Goal: Find specific page/section: Find specific page/section

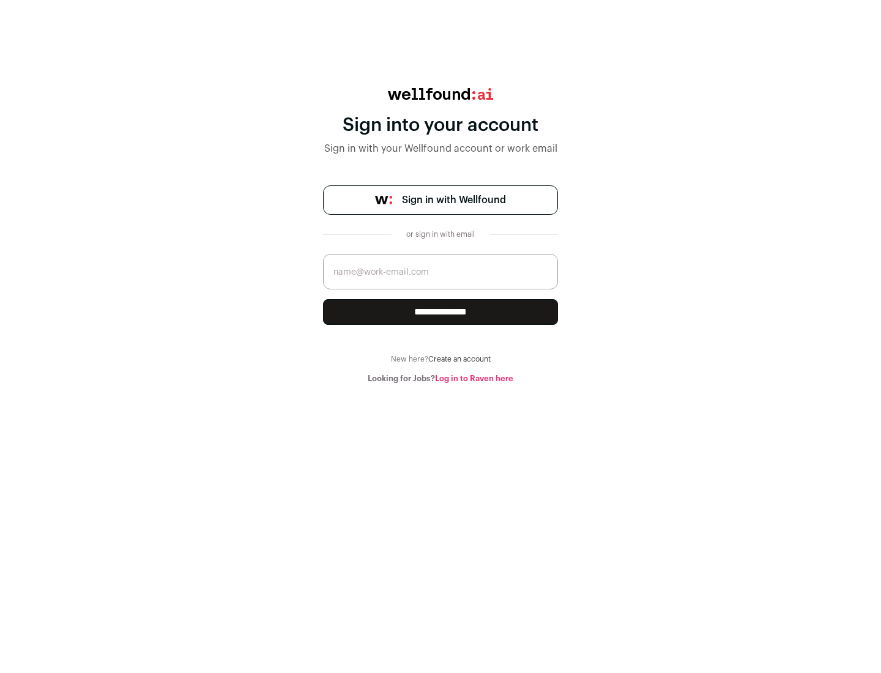
click at [453, 200] on span "Sign in with Wellfound" at bounding box center [454, 200] width 104 height 15
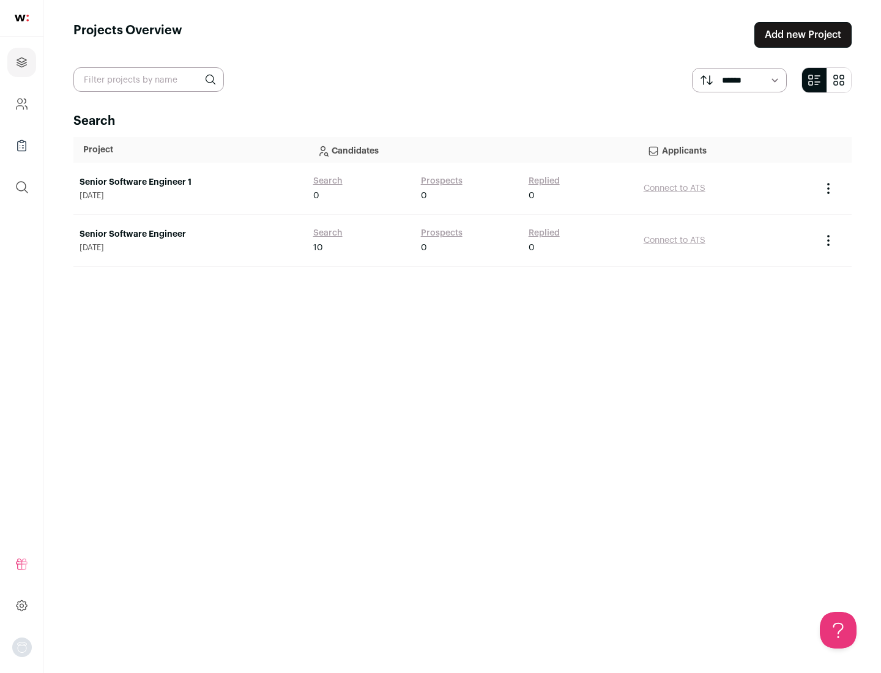
click at [190, 234] on link "Senior Software Engineer" at bounding box center [191, 234] width 222 height 12
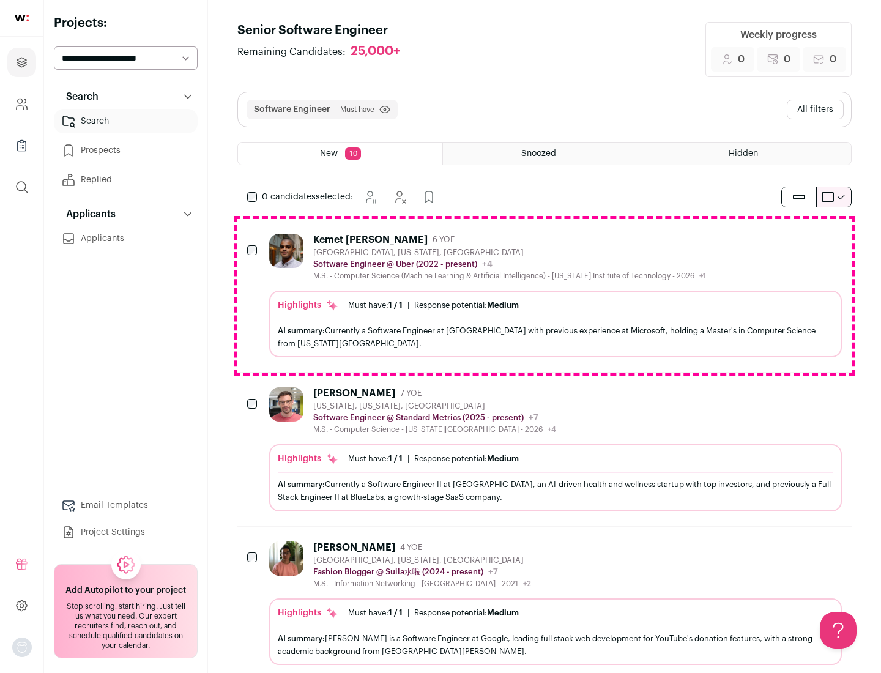
click at [545, 296] on div "Highlights Must have: 1 / 1 How many must haves have been fulfilled? | Response…" at bounding box center [555, 324] width 573 height 67
